Goal: Task Accomplishment & Management: Complete application form

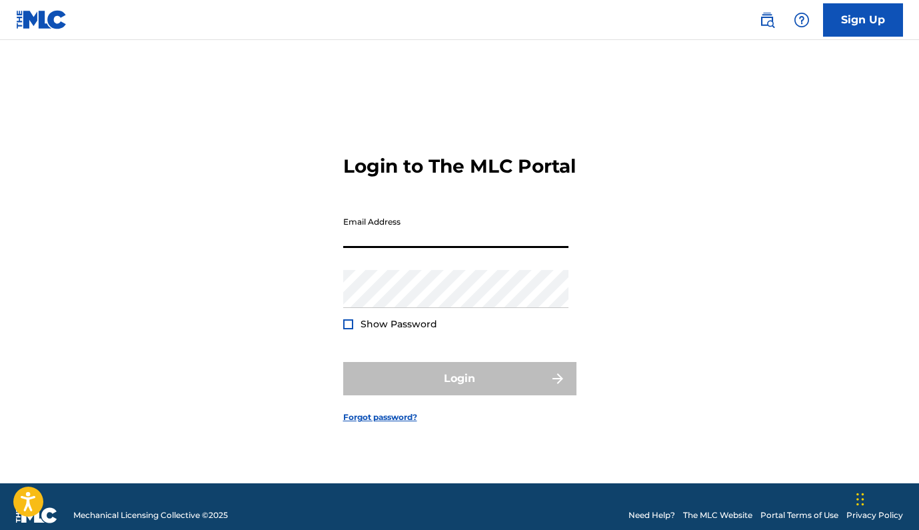
type input "[EMAIL_ADDRESS][DOMAIN_NAME]"
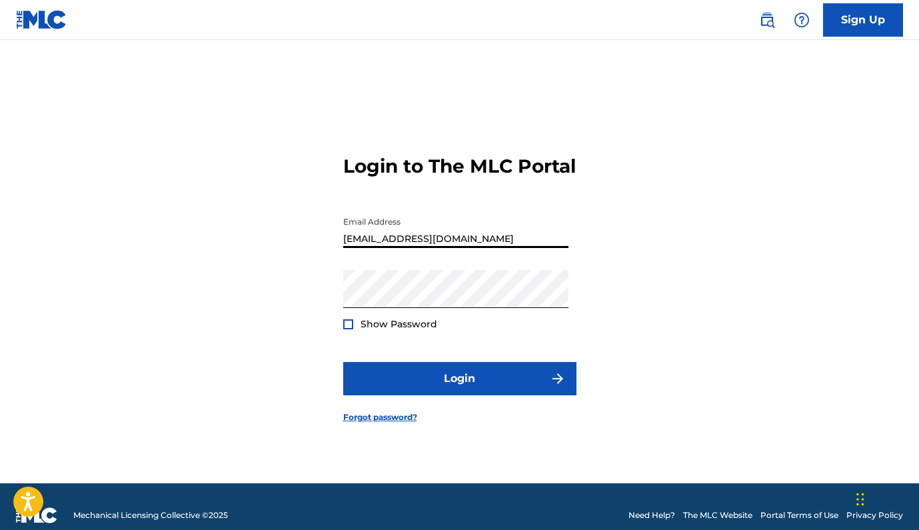
click at [459, 390] on button "Login" at bounding box center [459, 378] width 233 height 33
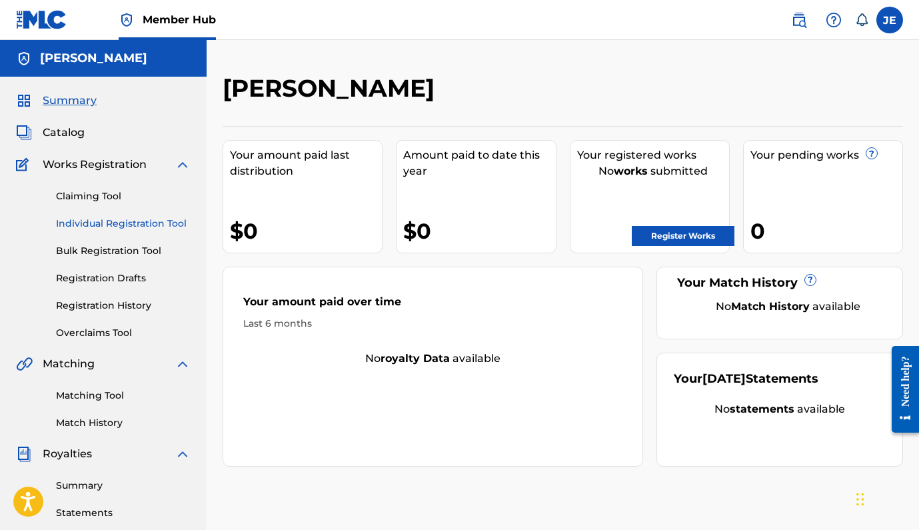
click at [103, 226] on link "Individual Registration Tool" at bounding box center [123, 223] width 135 height 14
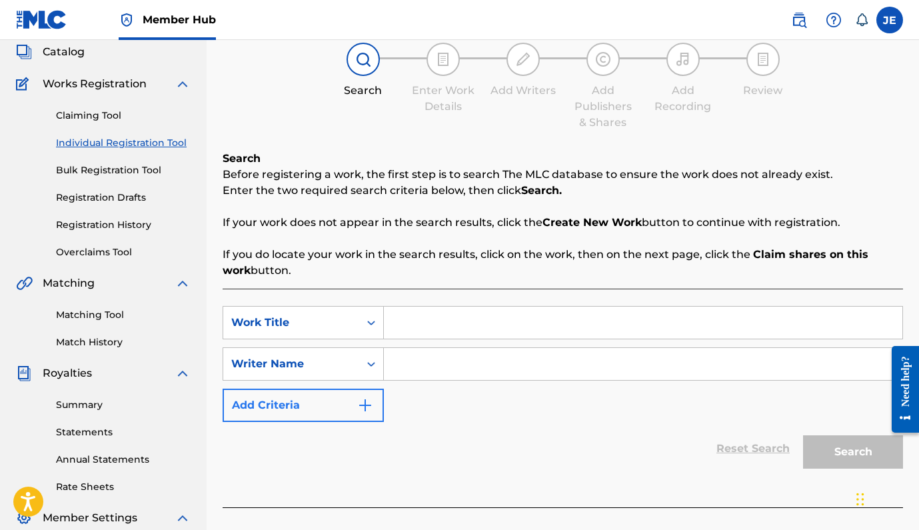
scroll to position [80, 0]
click at [410, 330] on input "Search Form" at bounding box center [643, 323] width 518 height 32
type input "[PERSON_NAME]"
click at [426, 372] on input "Search Form" at bounding box center [643, 364] width 518 height 32
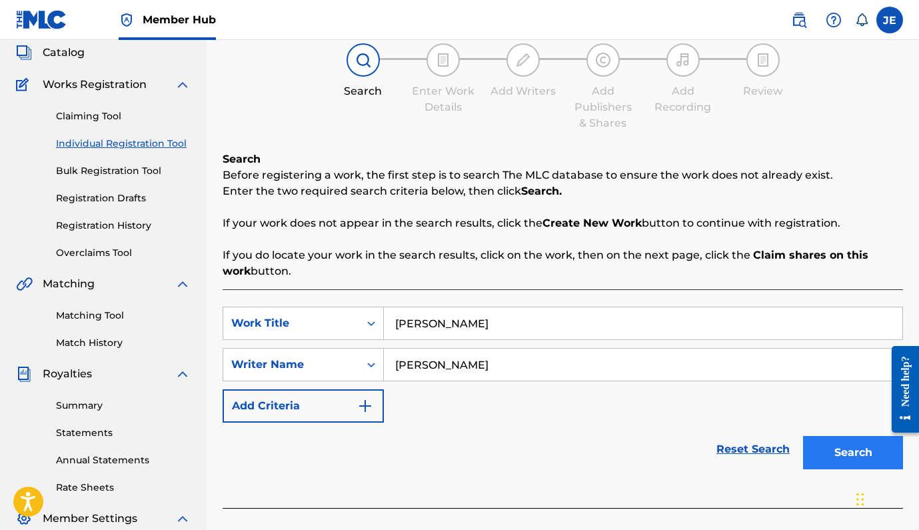
type input "[PERSON_NAME]"
click at [847, 450] on button "Search" at bounding box center [853, 452] width 100 height 33
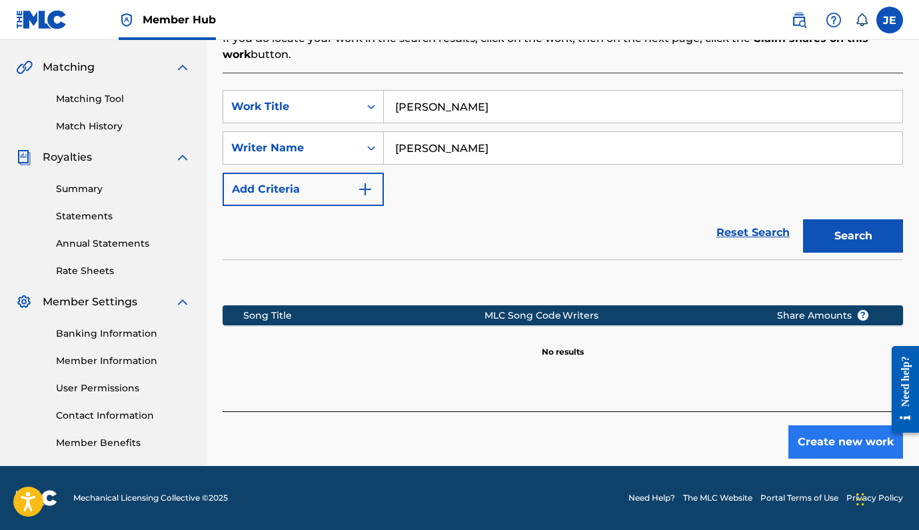
scroll to position [296, 0]
click at [812, 444] on button "Create new work" at bounding box center [845, 441] width 115 height 33
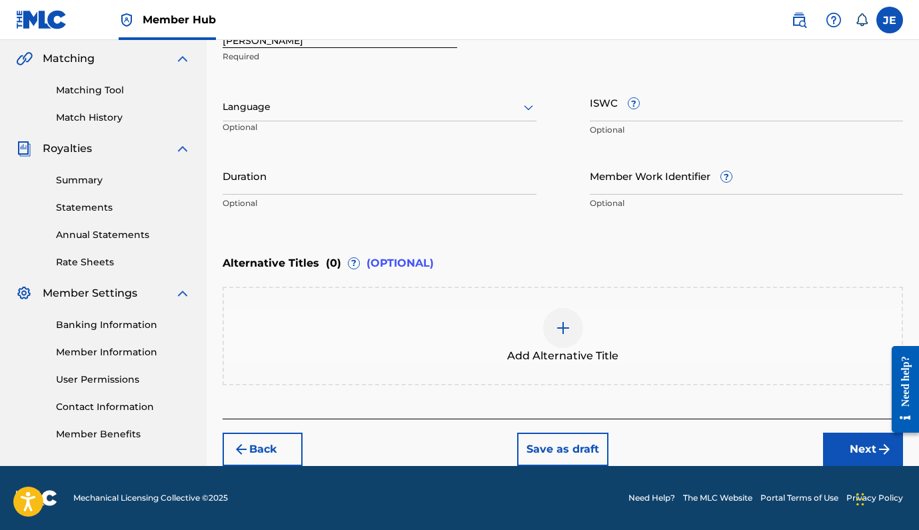
scroll to position [305, 0]
click at [821, 446] on div "Back Save as draft Next" at bounding box center [562, 441] width 680 height 47
click at [833, 447] on button "Next" at bounding box center [863, 448] width 80 height 33
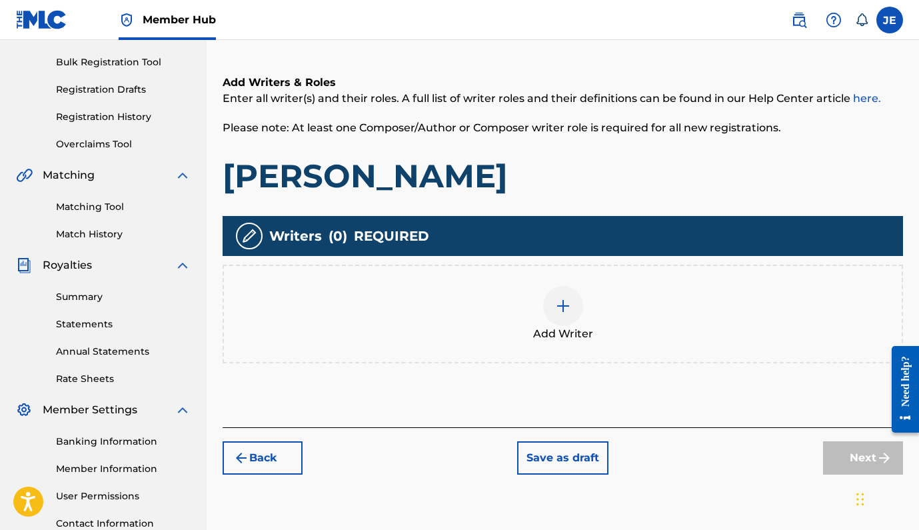
scroll to position [186, 0]
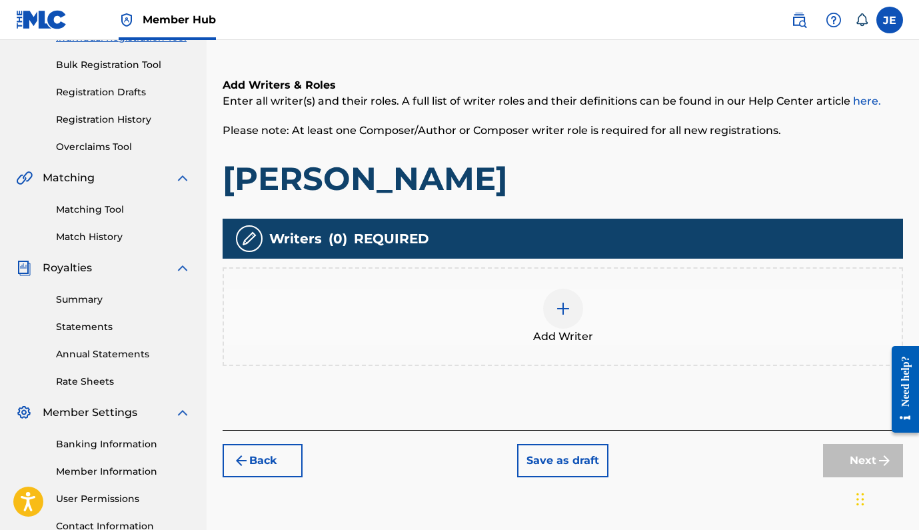
click at [550, 307] on div at bounding box center [563, 308] width 40 height 40
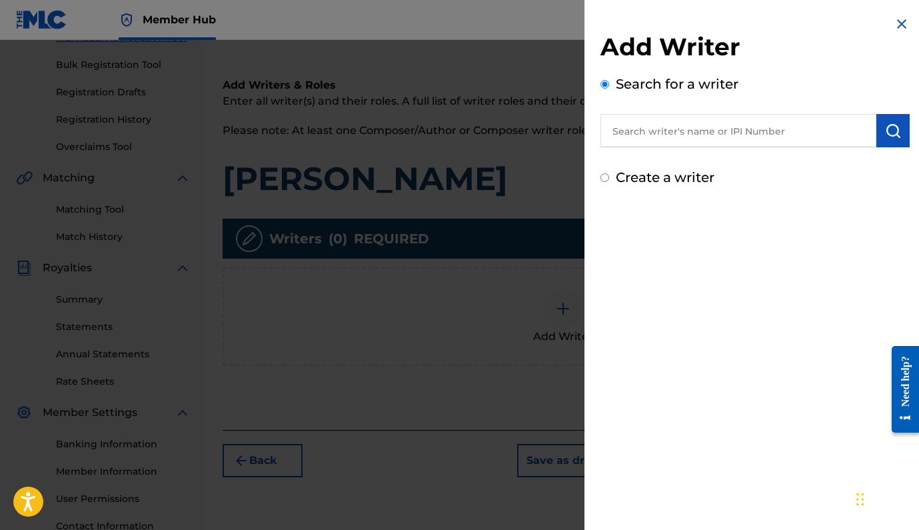
click at [637, 146] on input "text" at bounding box center [738, 130] width 276 height 33
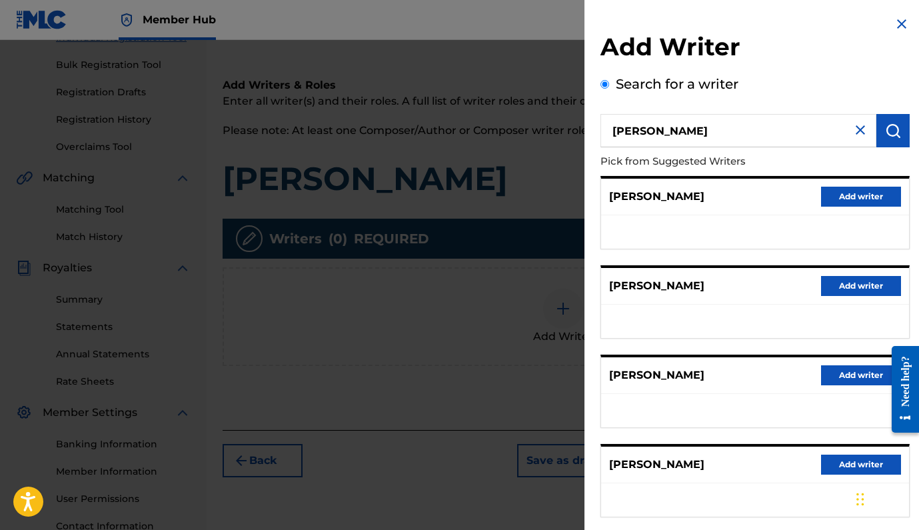
click at [647, 134] on input "[PERSON_NAME]" at bounding box center [738, 130] width 276 height 33
type input "[PERSON_NAME] [PERSON_NAME]"
click at [904, 21] on img at bounding box center [901, 24] width 16 height 16
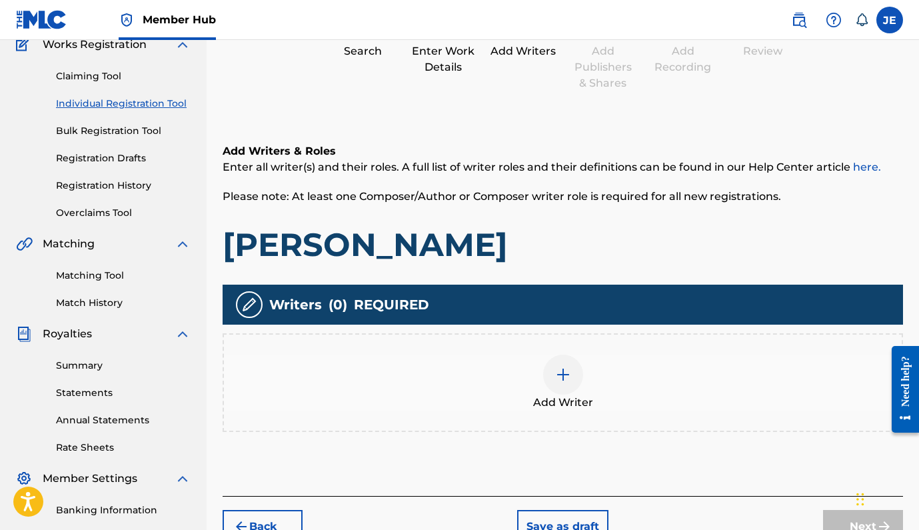
scroll to position [82, 0]
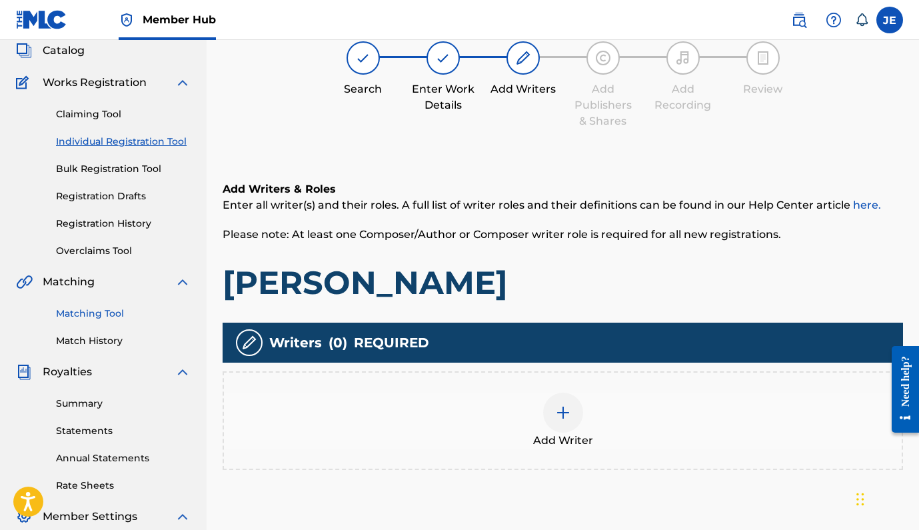
click at [101, 320] on link "Matching Tool" at bounding box center [123, 313] width 135 height 14
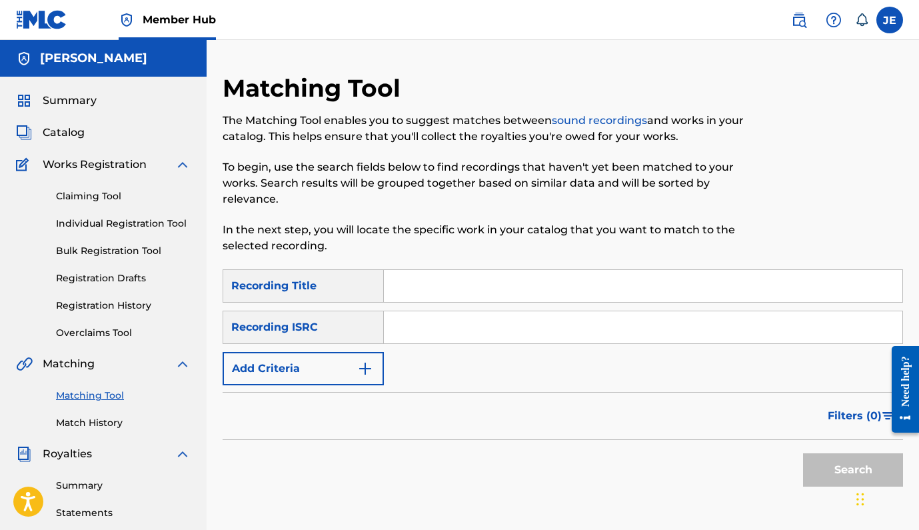
click at [436, 304] on div "SearchWithCriteriacb09f383-53b0-4b21-b101-d0c48cb9c387 Recording Title SearchWi…" at bounding box center [562, 327] width 680 height 116
click at [431, 288] on input "Search Form" at bounding box center [643, 286] width 518 height 32
click at [442, 327] on input "Search Form" at bounding box center [643, 327] width 518 height 32
click at [480, 300] on input "michelangelp" at bounding box center [643, 286] width 518 height 32
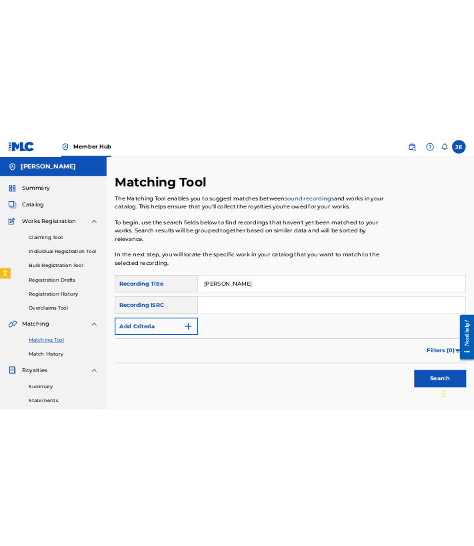
scroll to position [796, 0]
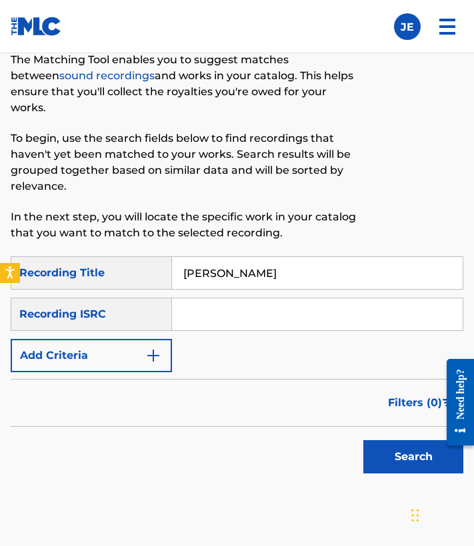
type input "[PERSON_NAME]"
click at [288, 330] on input "Search Form" at bounding box center [317, 314] width 290 height 32
